Goal: Task Accomplishment & Management: Manage account settings

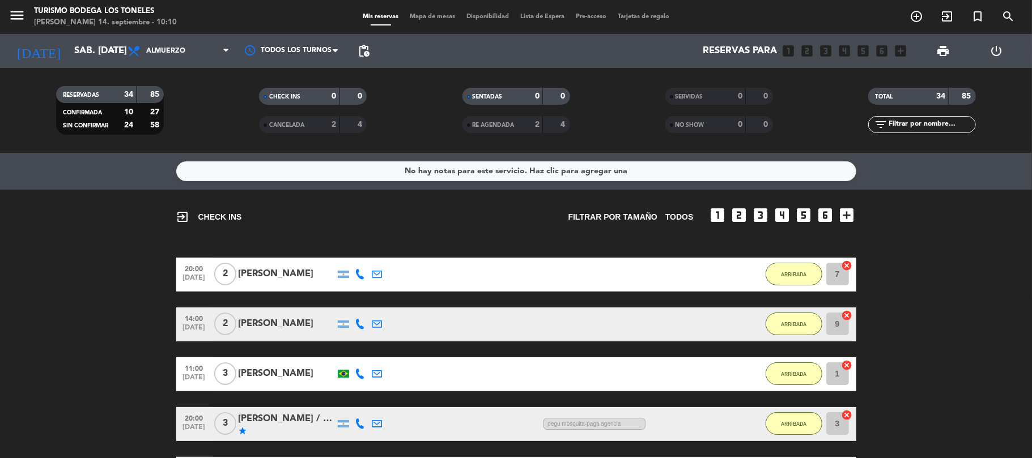
click at [70, 37] on div "[DATE] sáb. [DATE] arrow_drop_down" at bounding box center [64, 51] width 113 height 34
click at [71, 40] on input "sáb. [DATE]" at bounding box center [130, 51] width 122 height 22
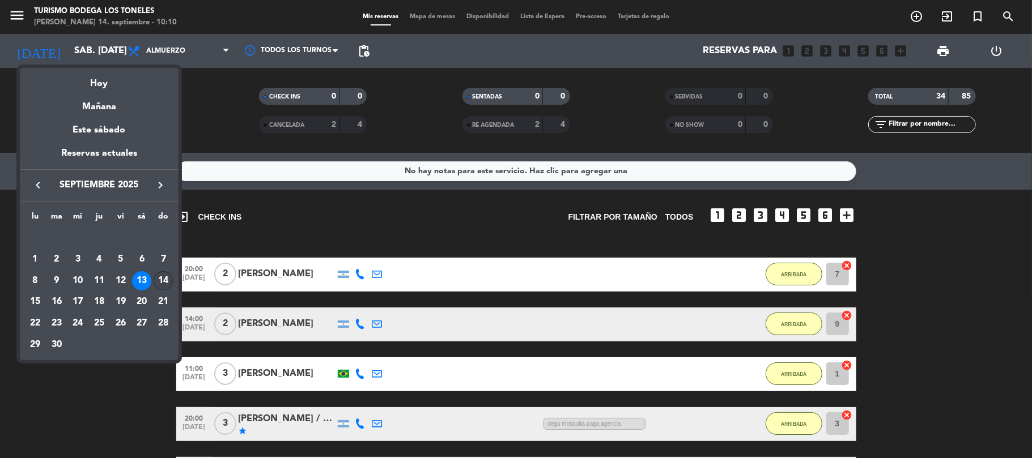
click at [163, 286] on div "14" at bounding box center [163, 280] width 19 height 19
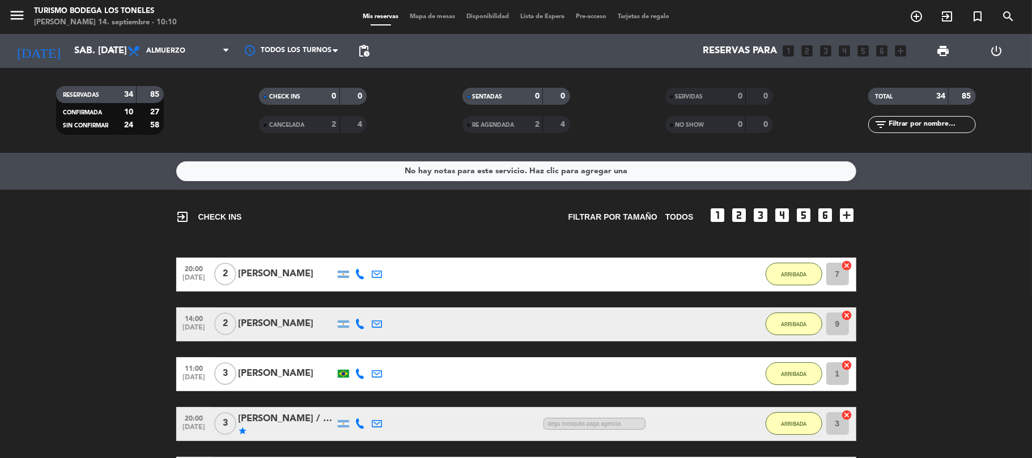
type input "dom. [DATE]"
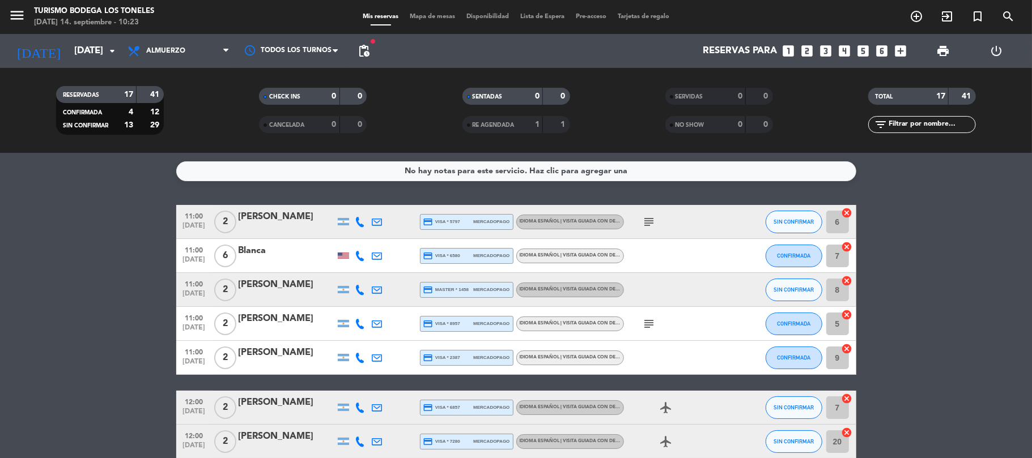
click at [648, 220] on icon "subject" at bounding box center [649, 222] width 14 height 14
click at [644, 320] on icon "subject" at bounding box center [649, 324] width 14 height 14
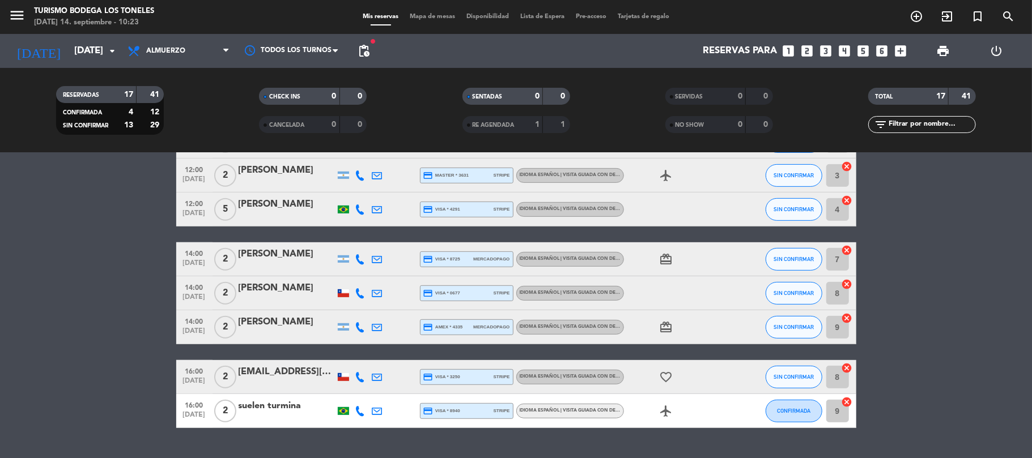
scroll to position [428, 0]
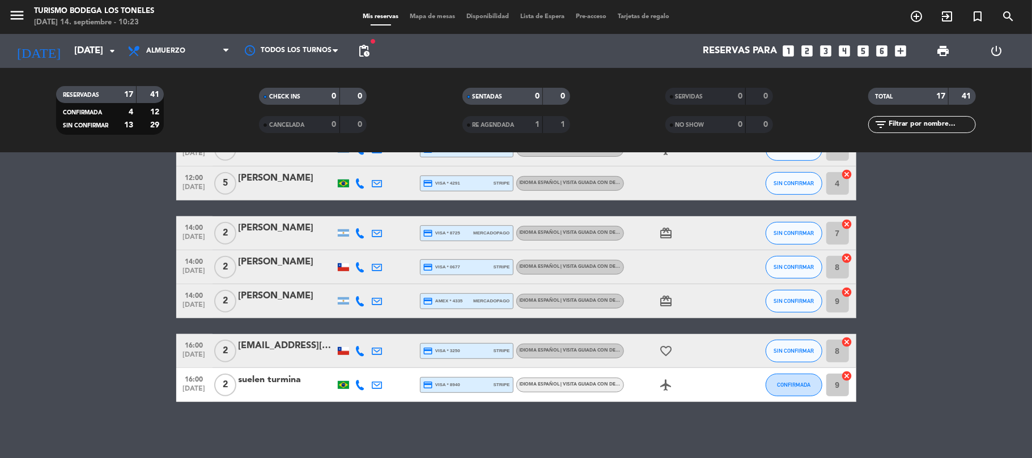
click at [140, 286] on bookings-row "11:00 sep. 14 2 Agustina Tattone credit_card visa * 5797 mercadopago Idioma Esp…" at bounding box center [516, 89] width 1032 height 625
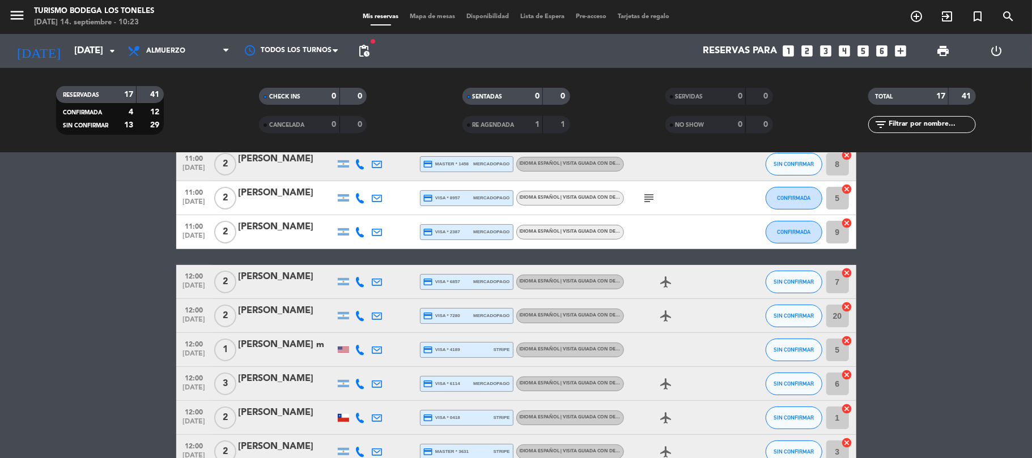
scroll to position [0, 0]
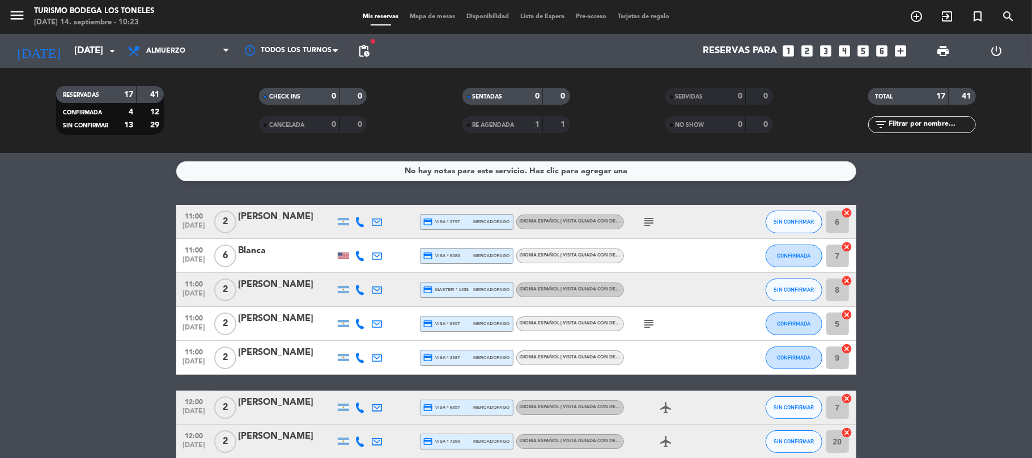
click at [372, 51] on span "pending_actions" at bounding box center [363, 51] width 23 height 23
click at [363, 45] on span "pending_actions" at bounding box center [364, 51] width 14 height 14
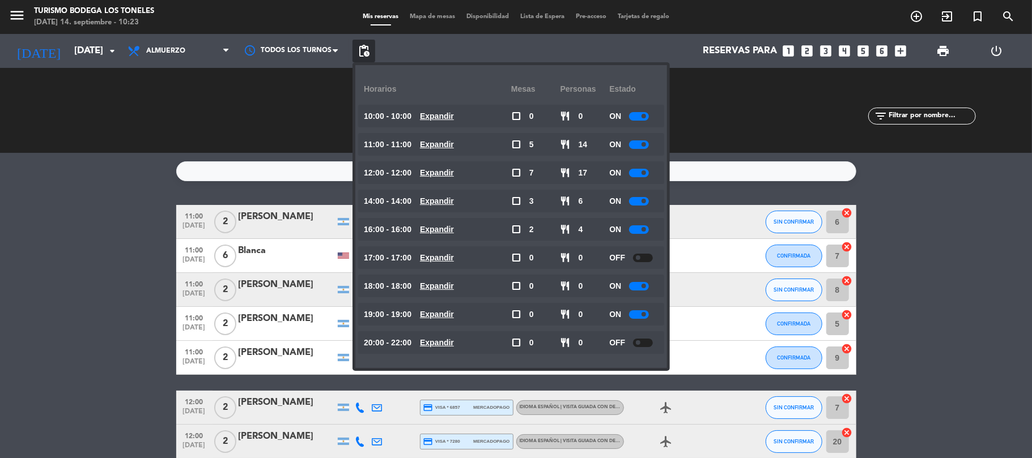
click at [363, 45] on span "pending_actions" at bounding box center [364, 51] width 14 height 14
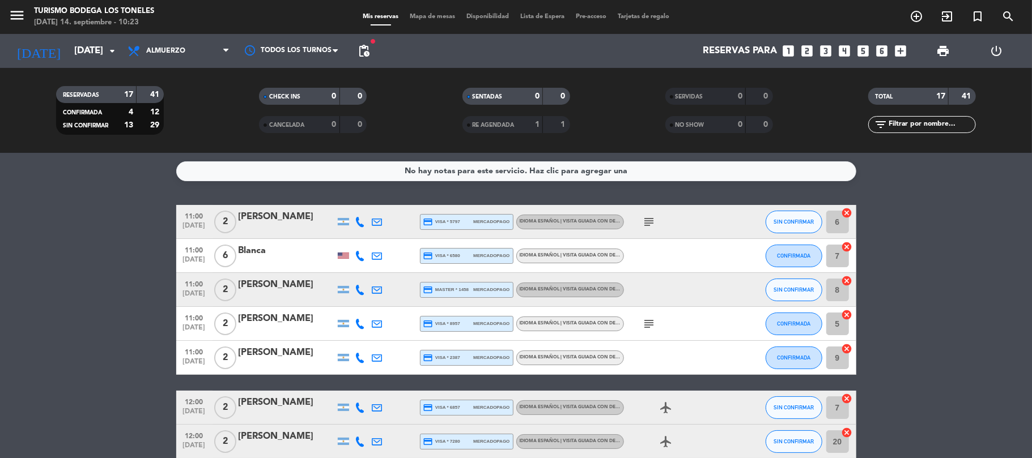
click at [649, 325] on icon "subject" at bounding box center [649, 324] width 14 height 14
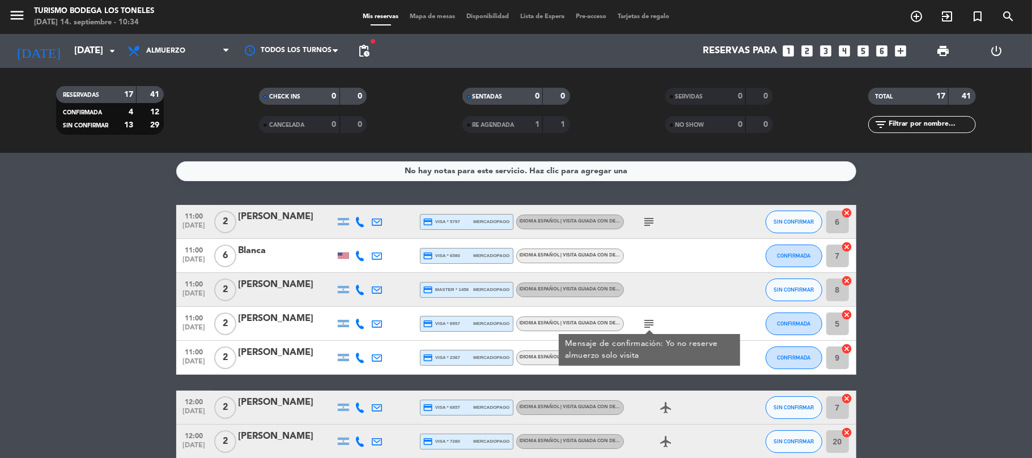
click at [647, 228] on icon "subject" at bounding box center [649, 222] width 14 height 14
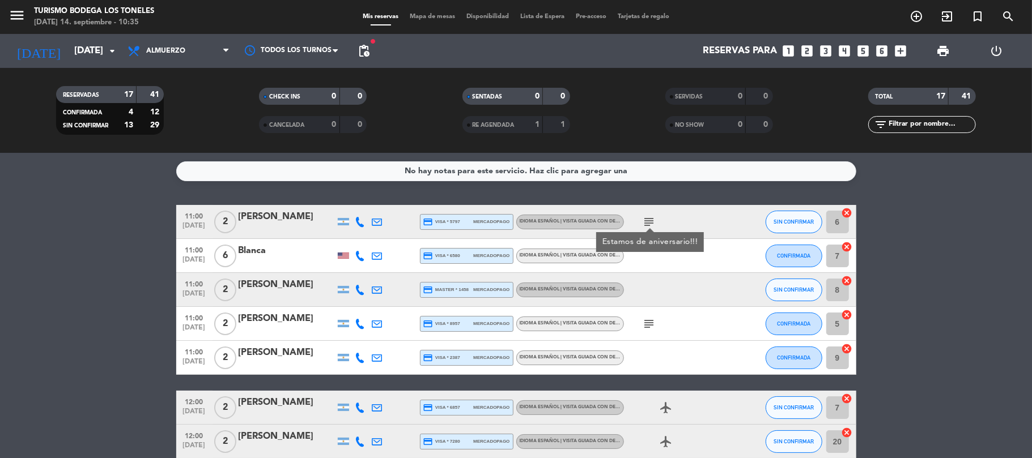
type textarea "No hay notas para este servicio. Haz clic para agregar una"
click at [99, 205] on div "No hay notas para este servicio. Haz clic para agregar una 11:00 sep. 14 2 Agus…" at bounding box center [516, 305] width 1032 height 305
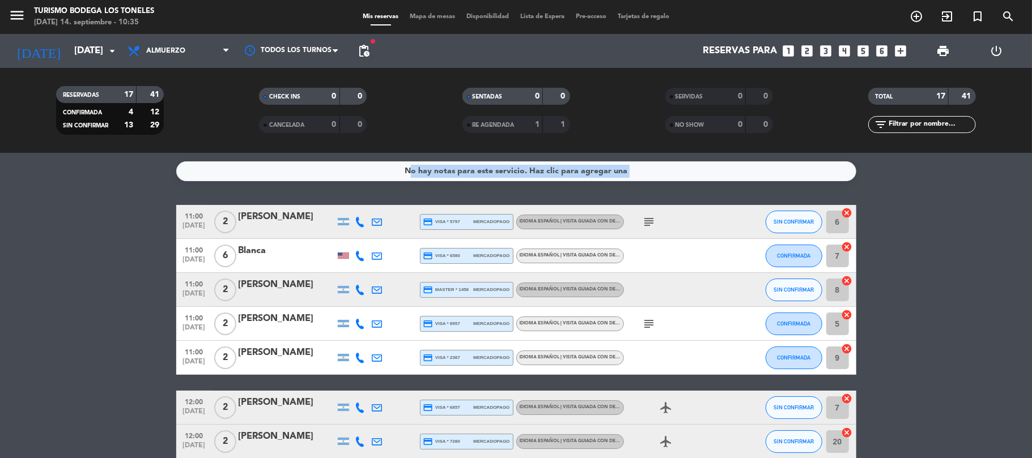
click at [651, 225] on icon "subject" at bounding box center [649, 222] width 14 height 14
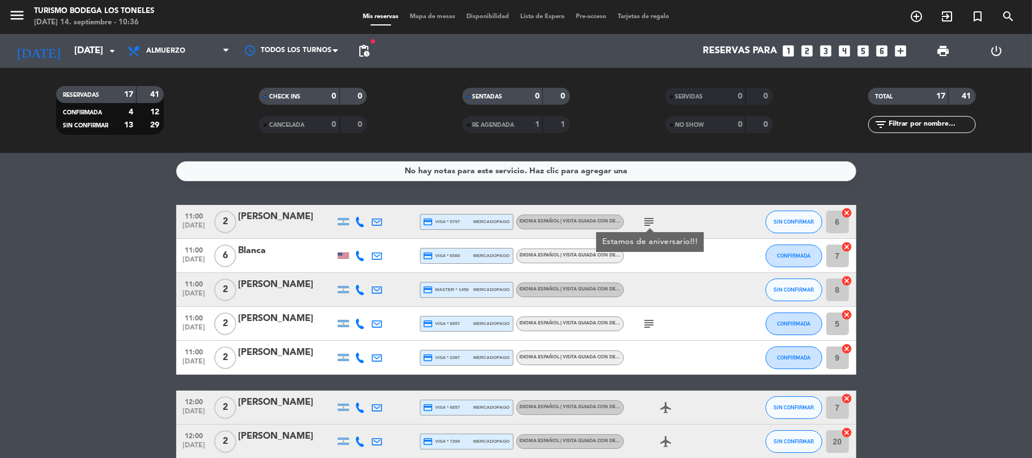
click at [646, 321] on icon "subject" at bounding box center [649, 324] width 14 height 14
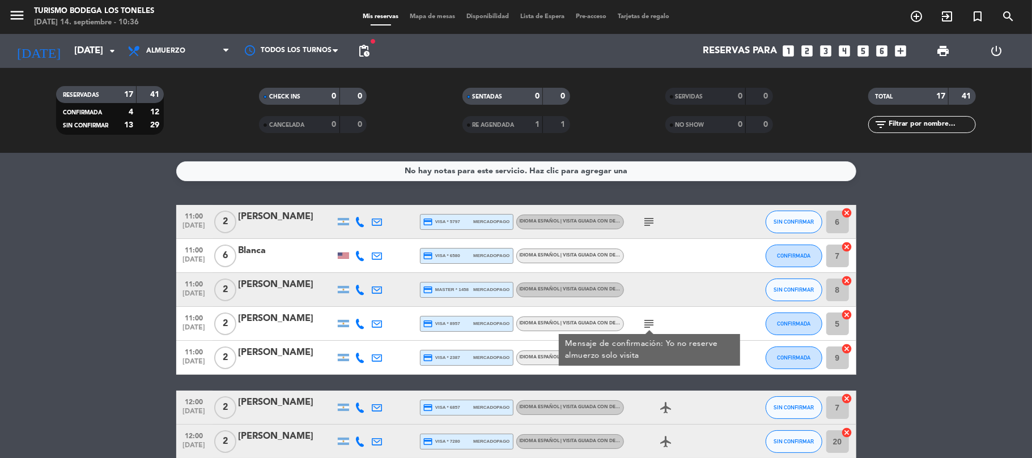
click at [646, 321] on icon "subject" at bounding box center [649, 324] width 14 height 14
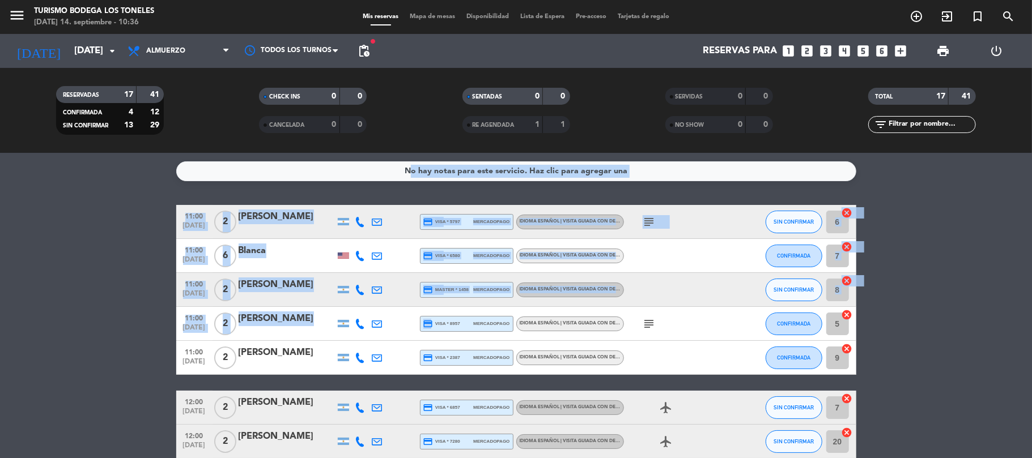
drag, startPoint x: 114, startPoint y: 229, endPoint x: 465, endPoint y: 309, distance: 359.1
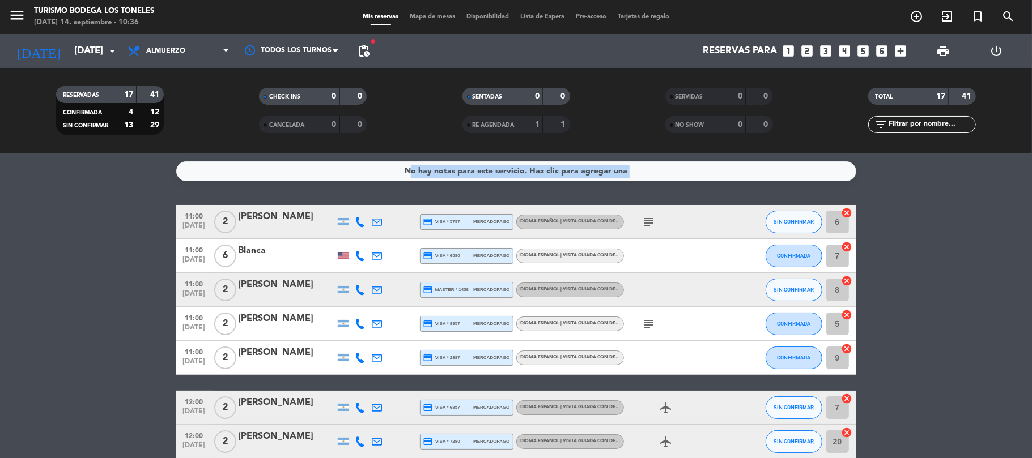
drag, startPoint x: 143, startPoint y: 205, endPoint x: 173, endPoint y: 253, distance: 57.0
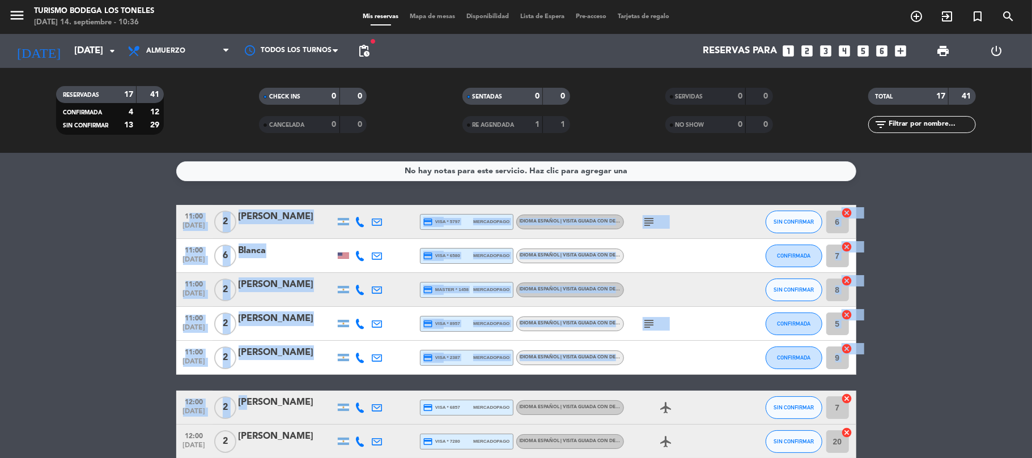
drag, startPoint x: 148, startPoint y: 191, endPoint x: 245, endPoint y: 410, distance: 239.7
click at [247, 408] on div "No hay notas para este servicio. Haz clic para agregar una 11:00 sep. 14 2 Agus…" at bounding box center [516, 305] width 1032 height 305
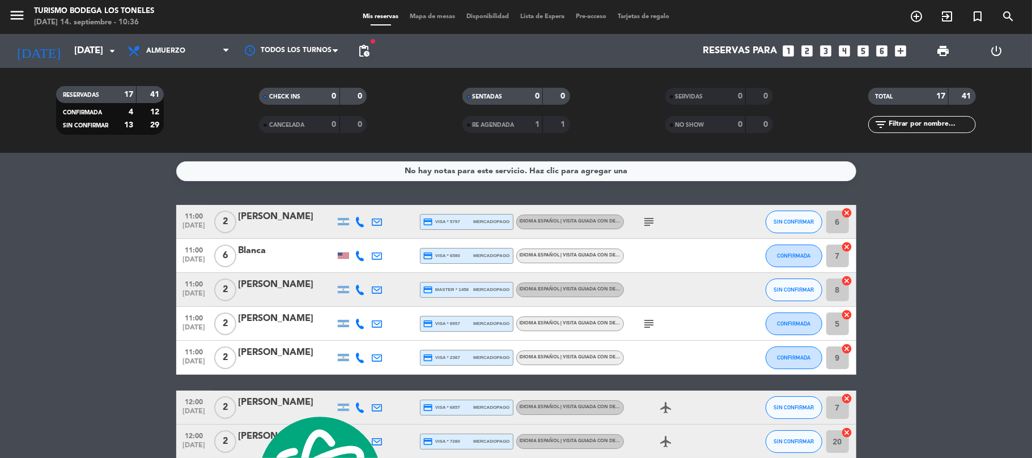
drag, startPoint x: 70, startPoint y: 284, endPoint x: 178, endPoint y: 343, distance: 122.7
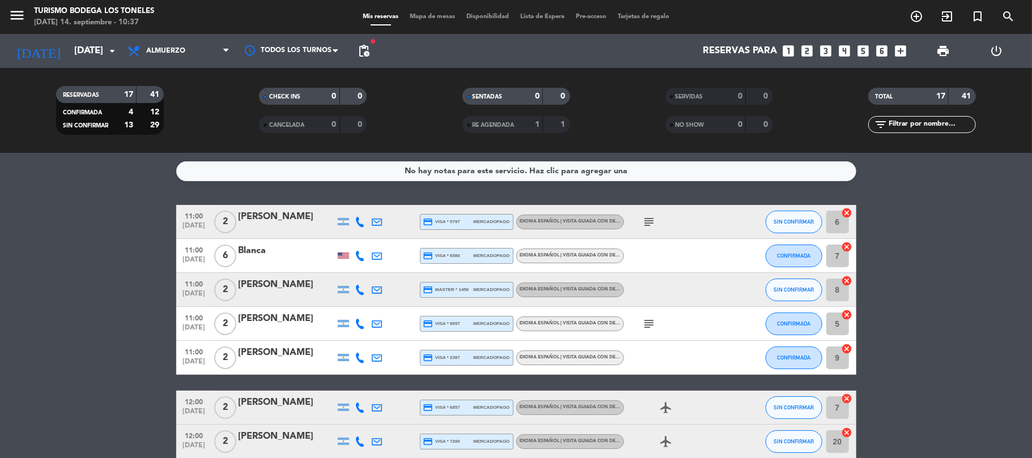
click at [777, 256] on span "CONFIRMADA" at bounding box center [793, 256] width 33 height 6
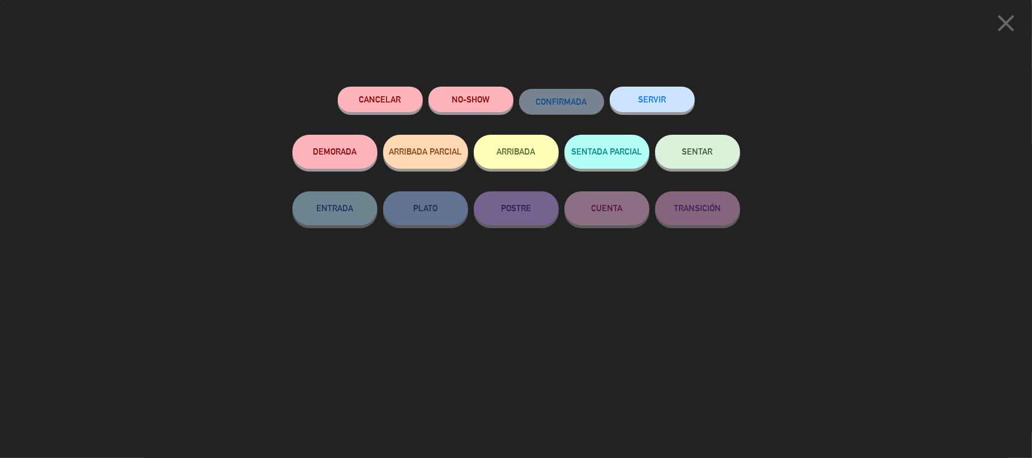
click at [495, 155] on button "ARRIBADA" at bounding box center [516, 152] width 85 height 34
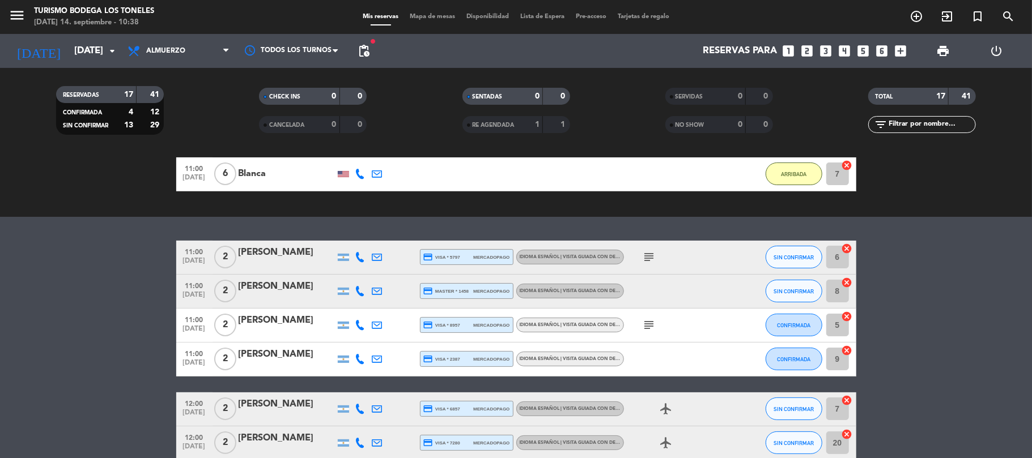
click at [648, 259] on icon "subject" at bounding box center [649, 257] width 14 height 14
click at [642, 322] on icon "subject" at bounding box center [649, 325] width 14 height 14
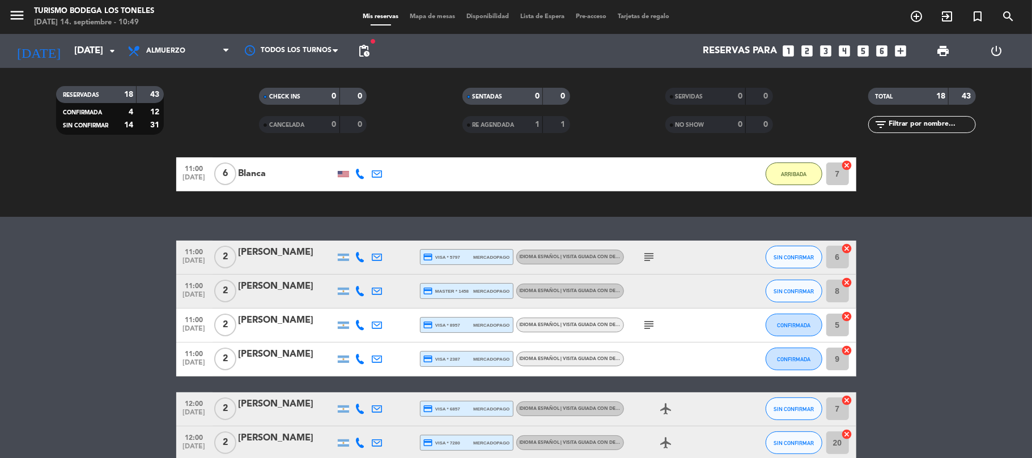
click at [647, 259] on icon "subject" at bounding box center [649, 257] width 14 height 14
click at [650, 321] on icon "subject" at bounding box center [649, 325] width 14 height 14
